Goal: Task Accomplishment & Management: Manage account settings

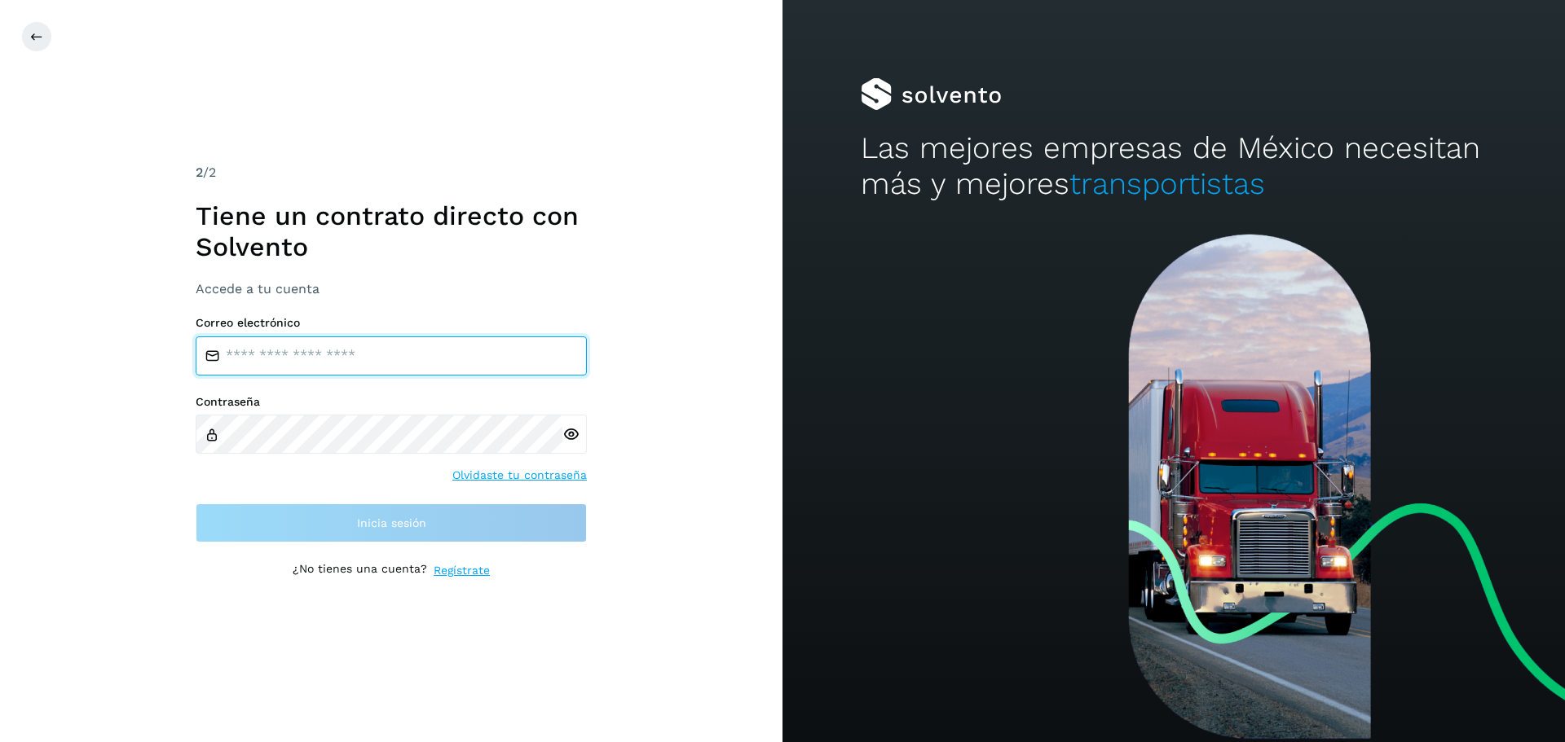
click at [345, 335] on div "Correo electrónico" at bounding box center [391, 345] width 391 height 59
type input "**********"
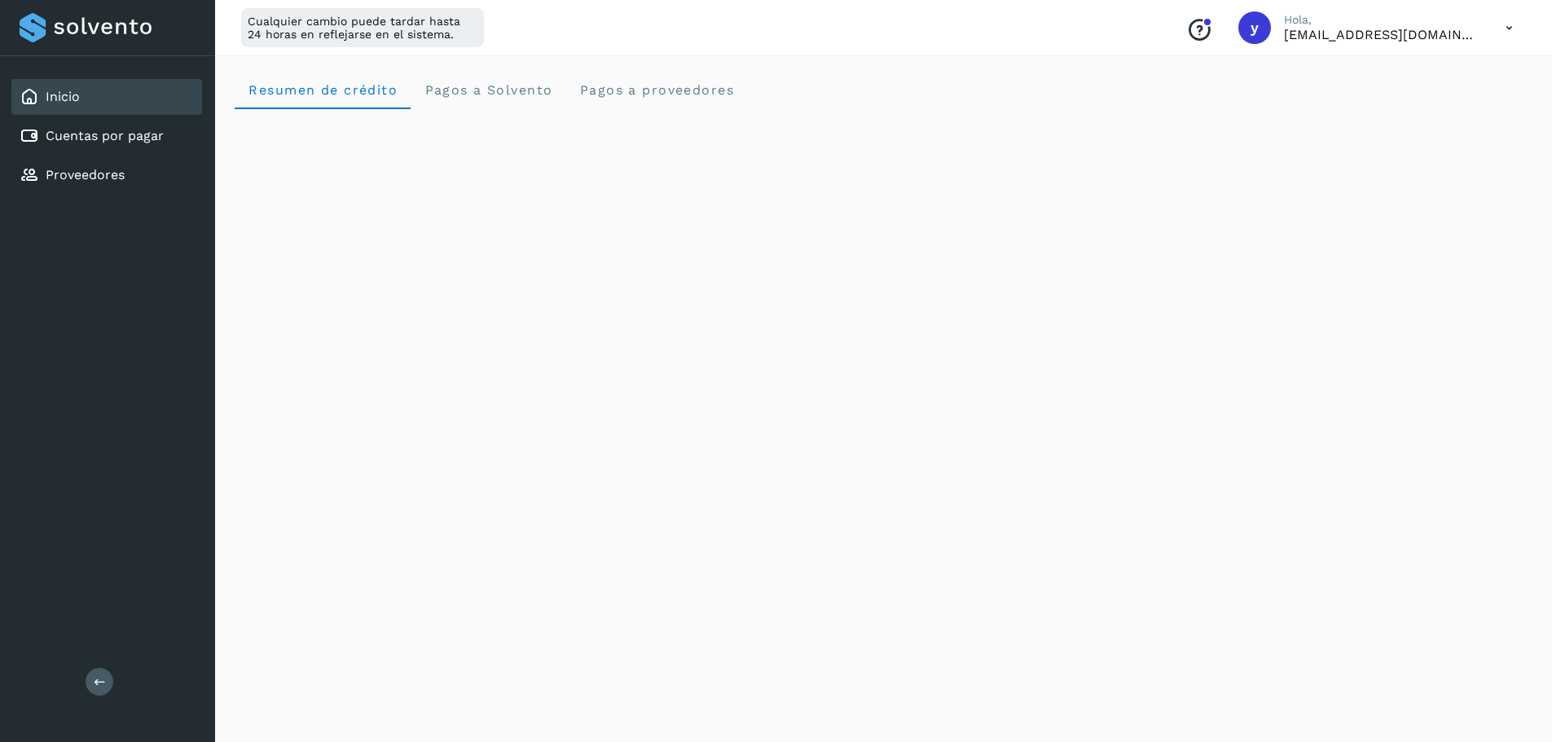
click at [117, 95] on div "Inicio" at bounding box center [106, 97] width 191 height 36
click at [146, 134] on link "Cuentas por pagar" at bounding box center [105, 135] width 118 height 15
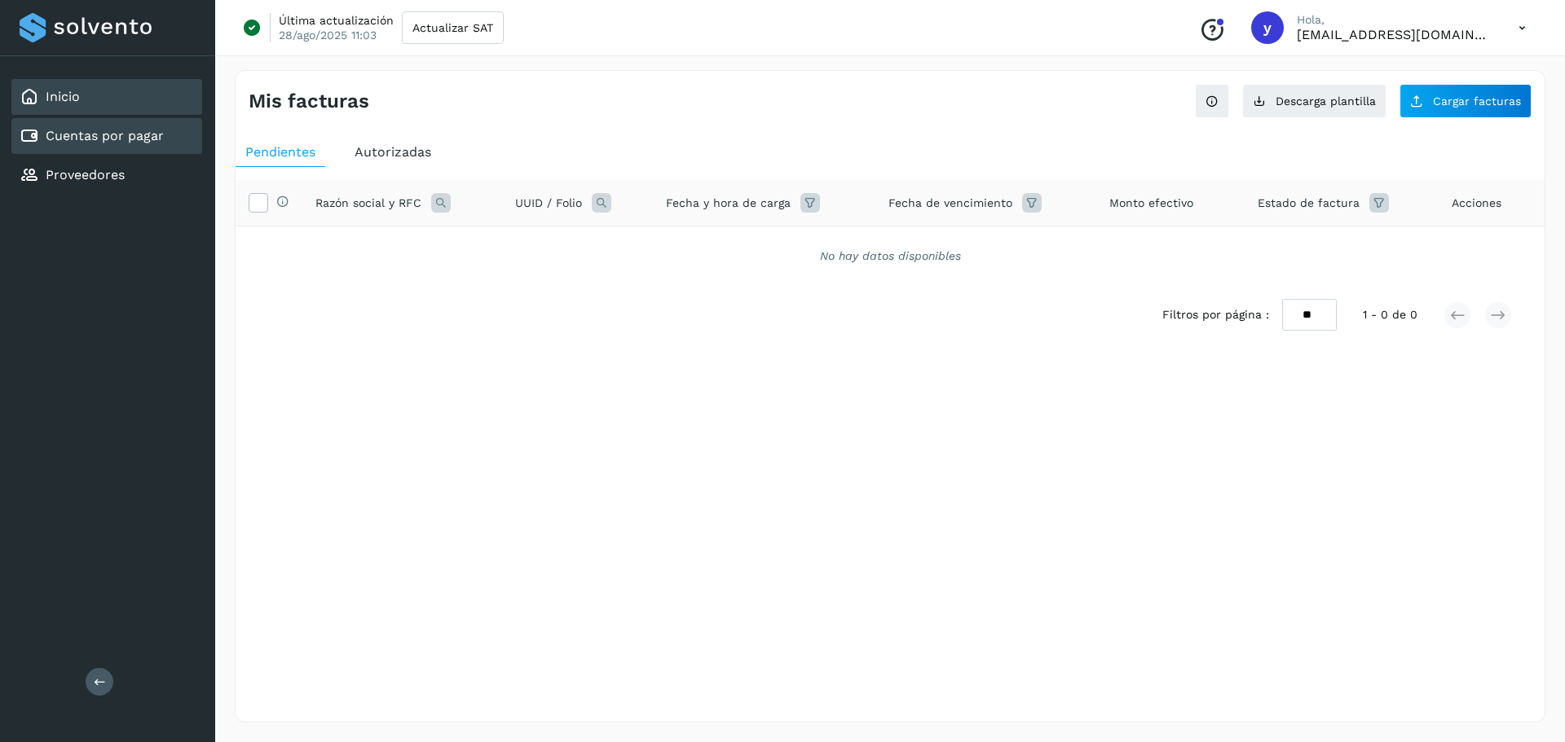
click at [95, 84] on div "Inicio" at bounding box center [106, 97] width 191 height 36
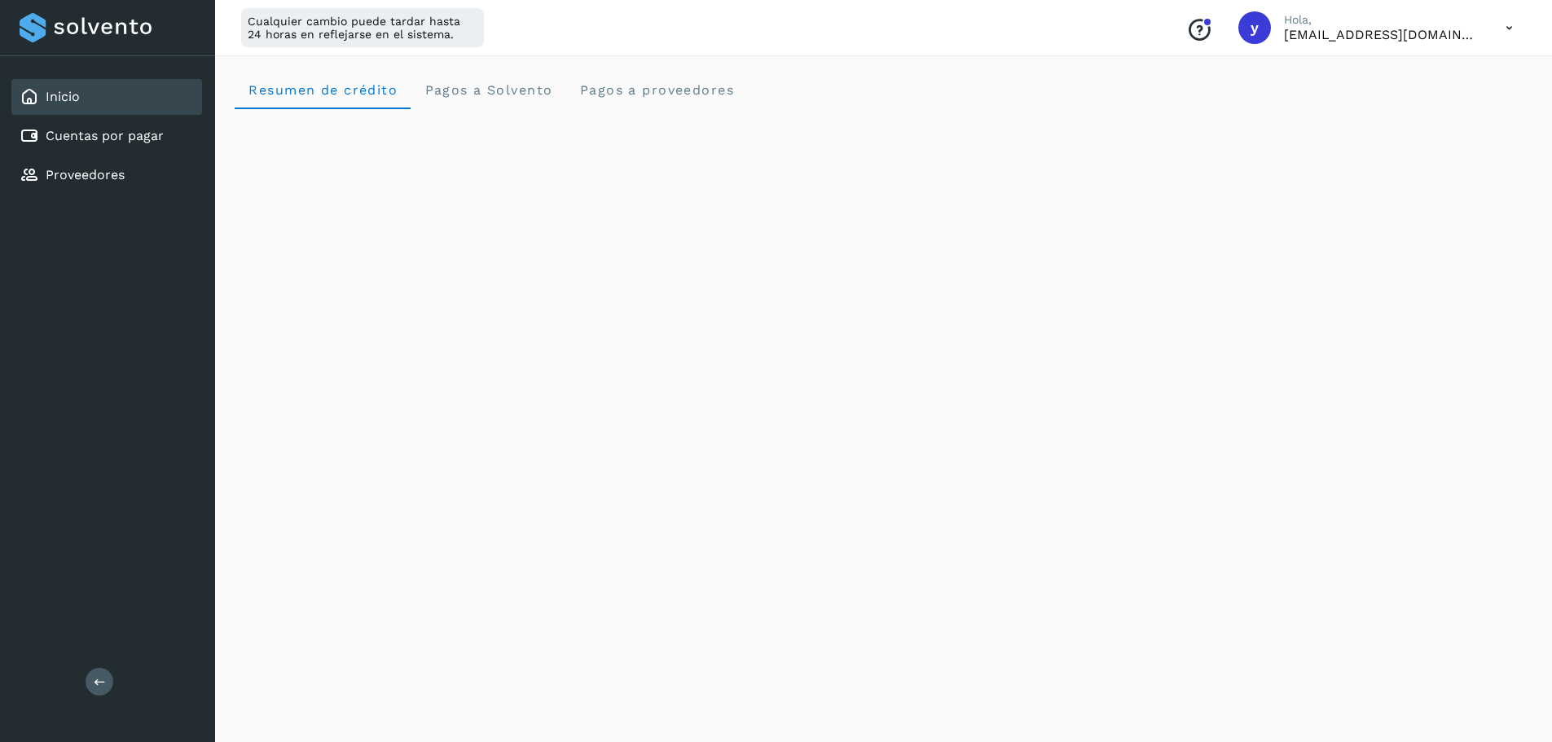
click at [1492, 37] on div "Conoce nuestros beneficios y [PERSON_NAME], [EMAIL_ADDRESS][DOMAIN_NAME]" at bounding box center [1350, 27] width 353 height 37
click at [1501, 27] on icon at bounding box center [1509, 27] width 33 height 33
click at [1439, 103] on div "Cerrar sesión" at bounding box center [1429, 105] width 194 height 31
